Goal: Task Accomplishment & Management: Manage account settings

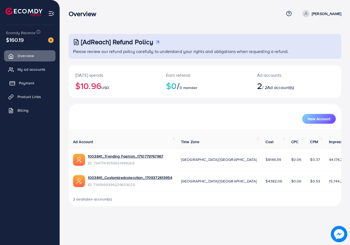
click at [27, 83] on span "Payment" at bounding box center [26, 82] width 15 height 5
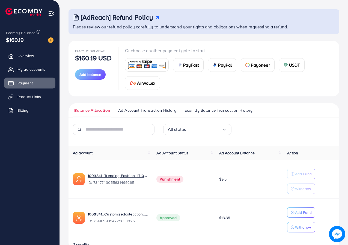
scroll to position [40, 0]
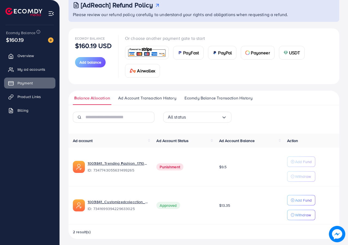
scroll to position [40, 0]
